Goal: Find specific page/section: Find specific page/section

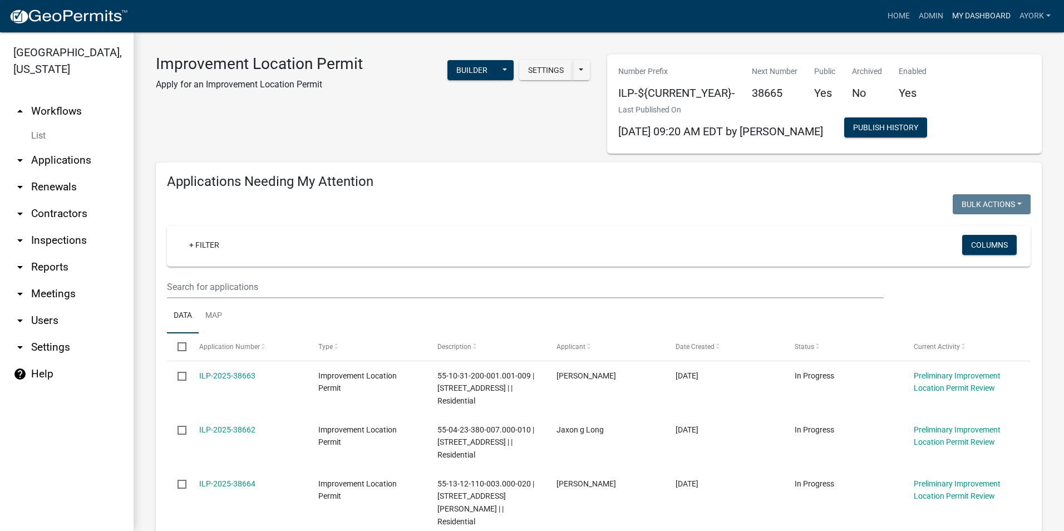
click at [958, 17] on link "My Dashboard" at bounding box center [981, 16] width 67 height 21
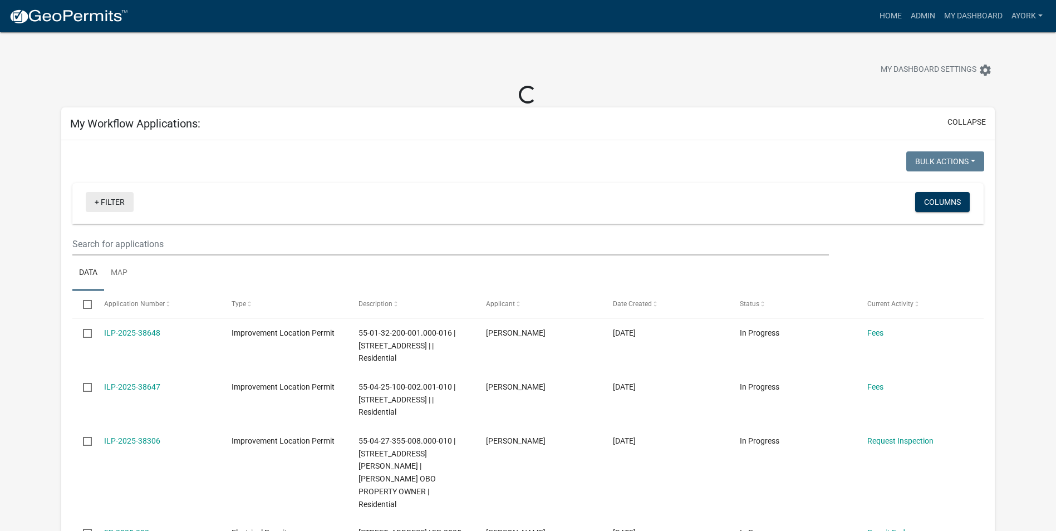
click at [117, 204] on link "+ Filter" at bounding box center [110, 202] width 48 height 20
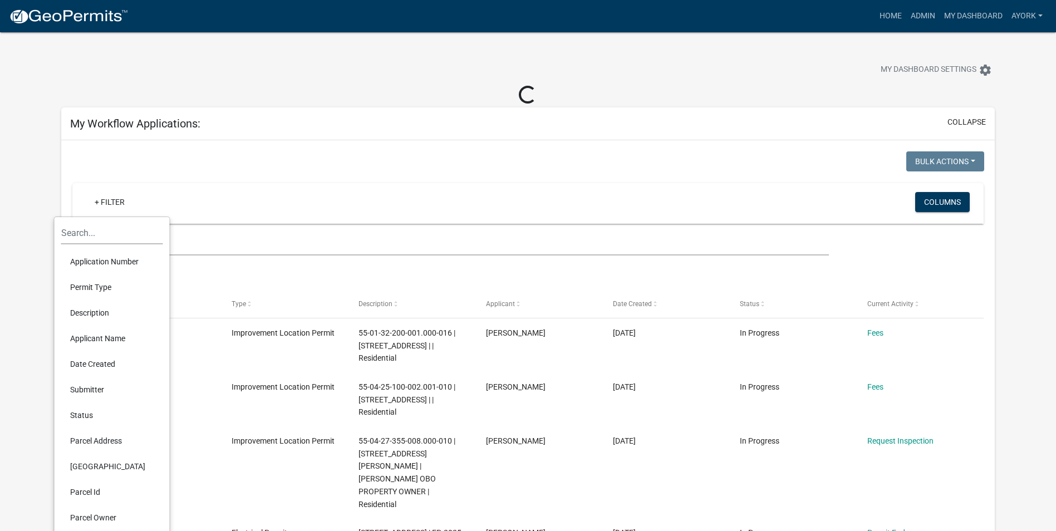
click at [92, 285] on li "Permit Type" at bounding box center [112, 287] width 102 height 26
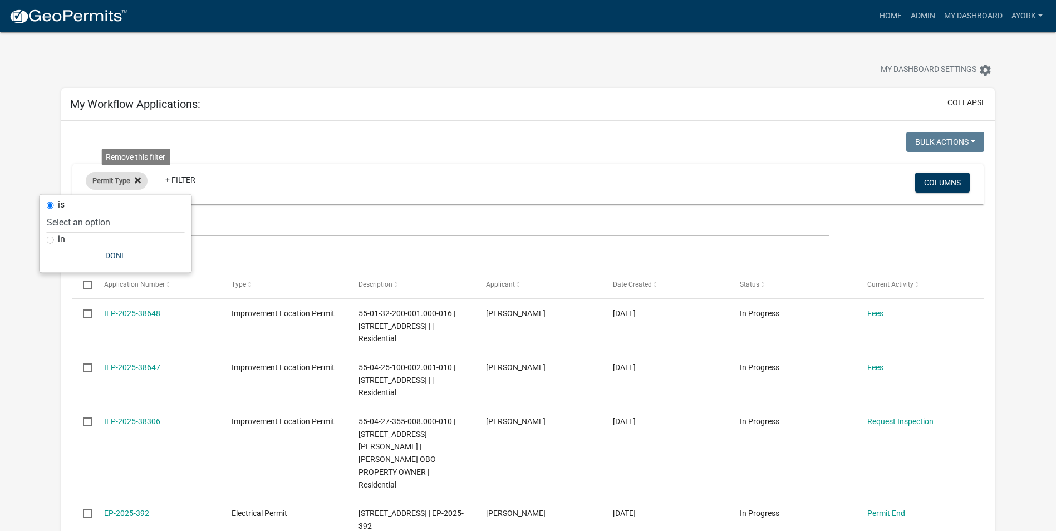
click at [134, 179] on fa-icon at bounding box center [135, 181] width 11 height 18
click at [117, 180] on link "+ Filter" at bounding box center [110, 183] width 48 height 20
